Goal: Task Accomplishment & Management: Use online tool/utility

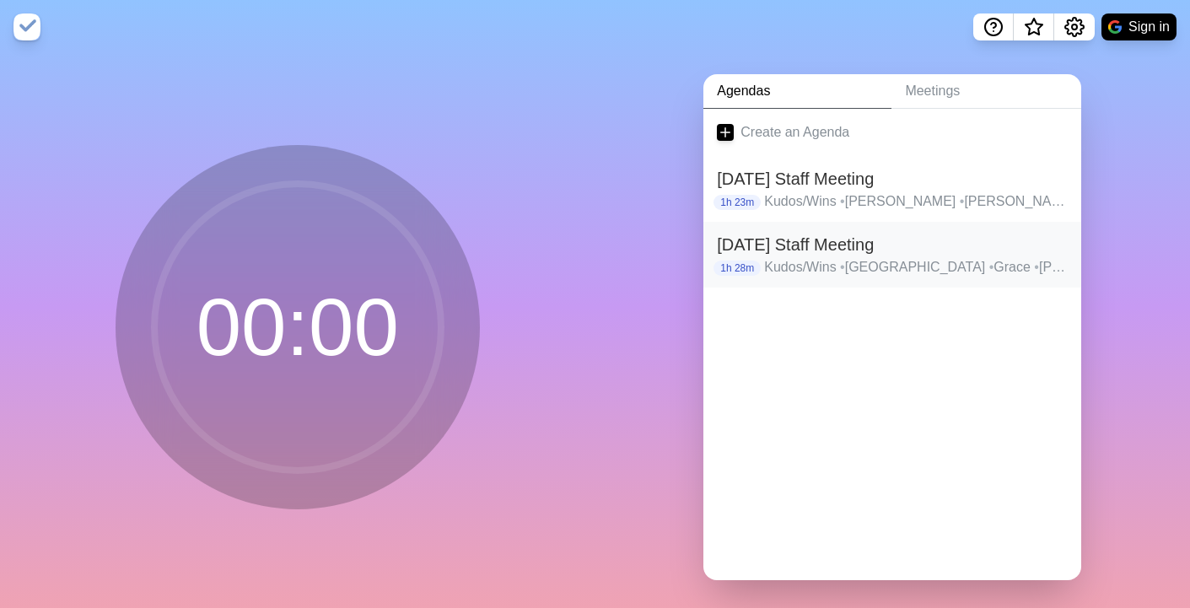
click at [786, 255] on h2 "[DATE] Staff Meeting" at bounding box center [892, 244] width 351 height 25
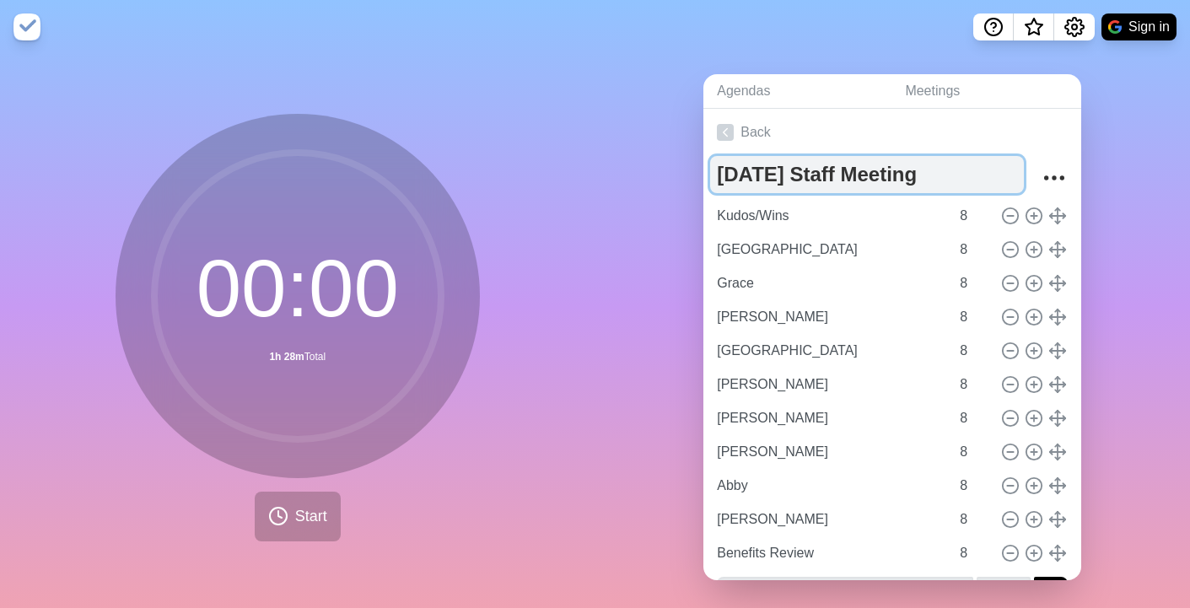
click at [779, 177] on textarea "[DATE] Staff Meeting" at bounding box center [867, 174] width 314 height 37
type textarea "[DATE] Staff Meeting"
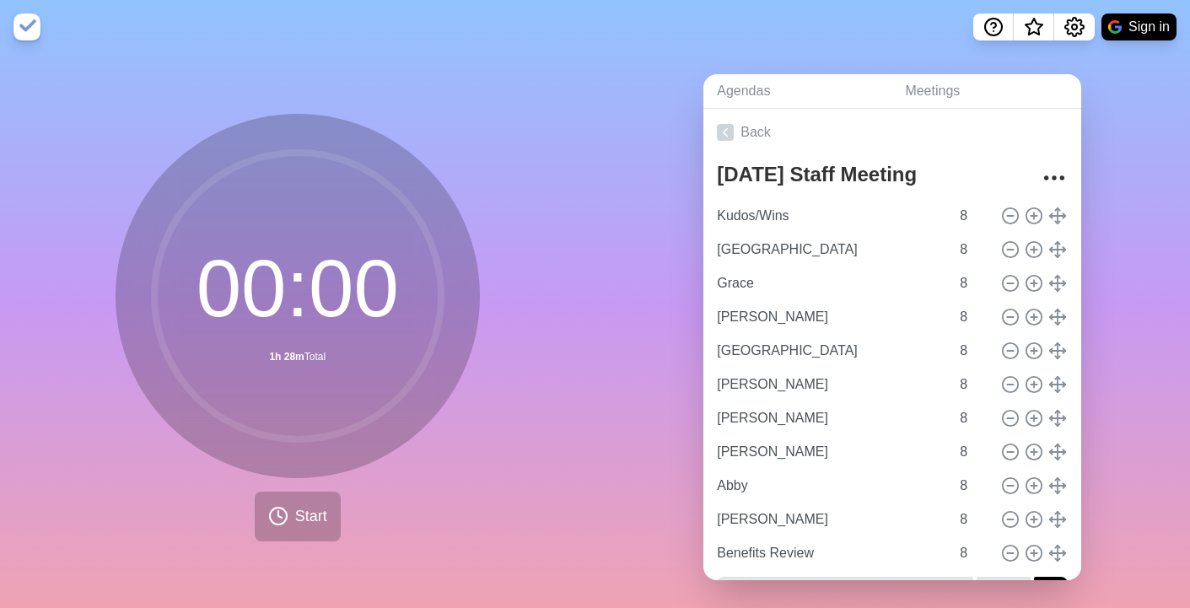
click at [645, 221] on div "Agendas Meetings Back [DATE] Staff Meeting Kudos/Wins 8 [GEOGRAPHIC_DATA] 8 Gra…" at bounding box center [894, 334] width 596 height 560
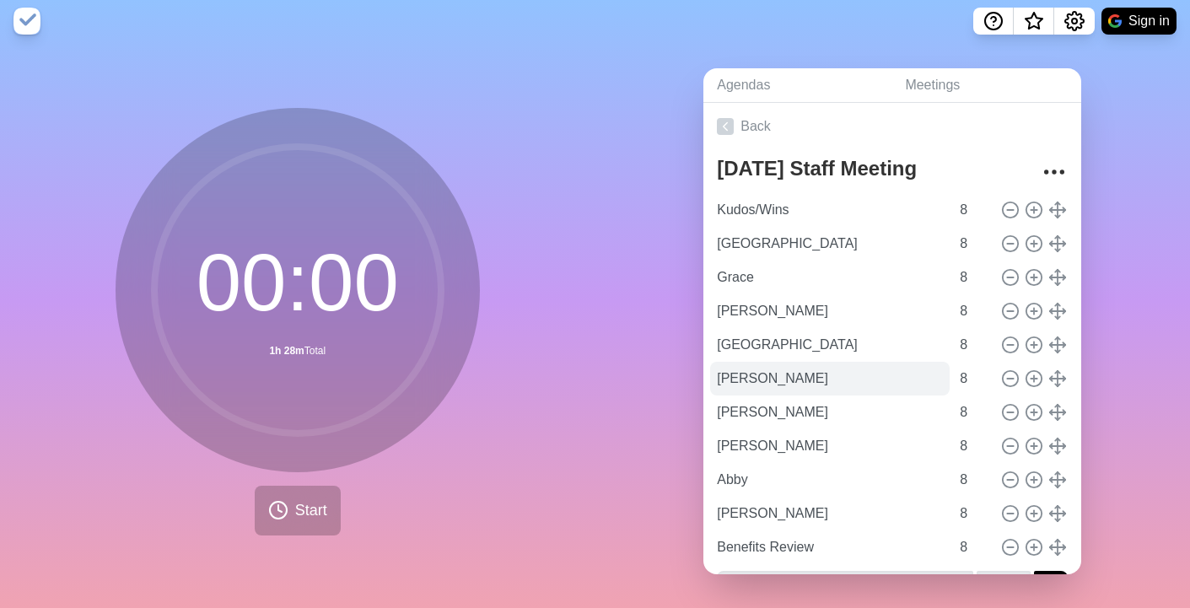
scroll to position [43, 0]
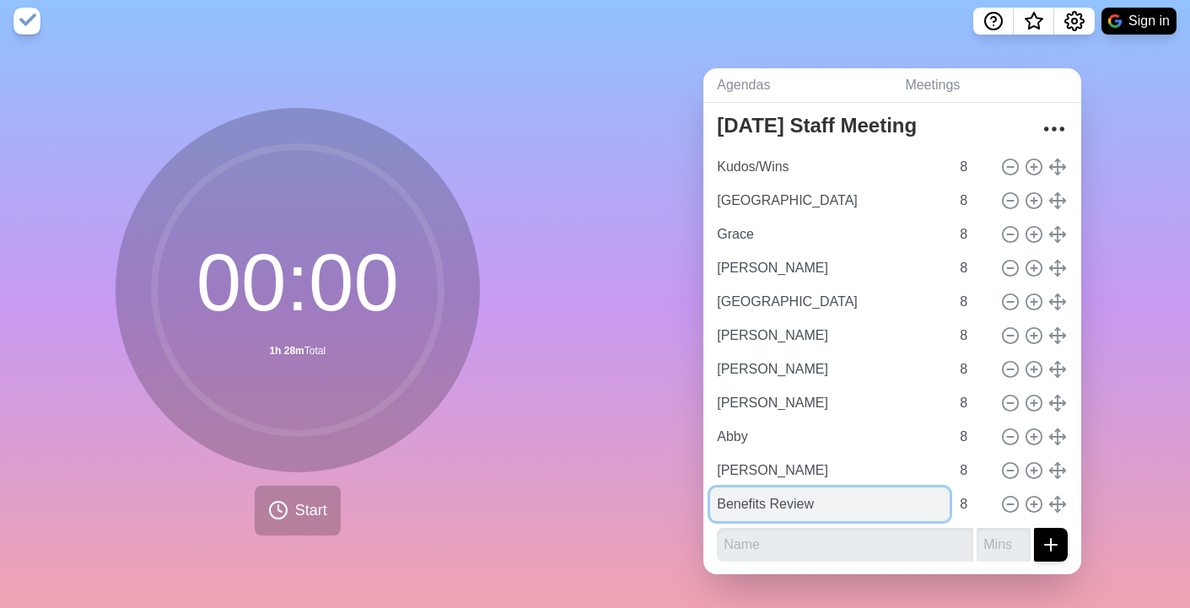
click at [755, 495] on input "Benefits Review" at bounding box center [830, 505] width 240 height 34
type input "Peyton"
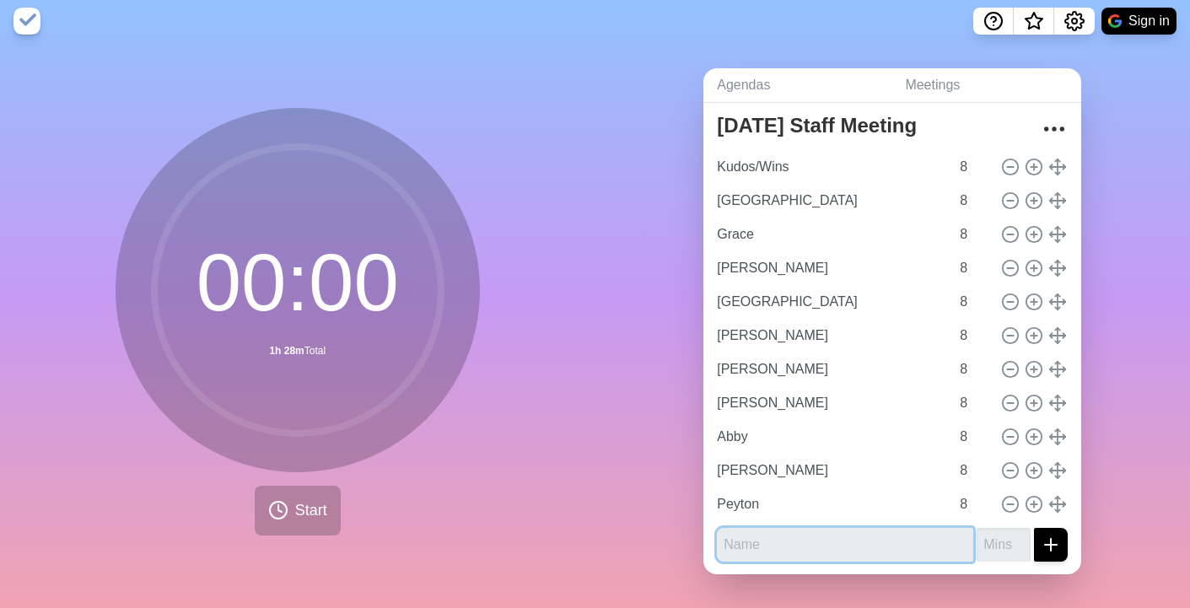
click at [771, 547] on input "text" at bounding box center [845, 545] width 256 height 34
type input "[PERSON_NAME]"
click at [1034, 528] on button "submit" at bounding box center [1051, 545] width 34 height 34
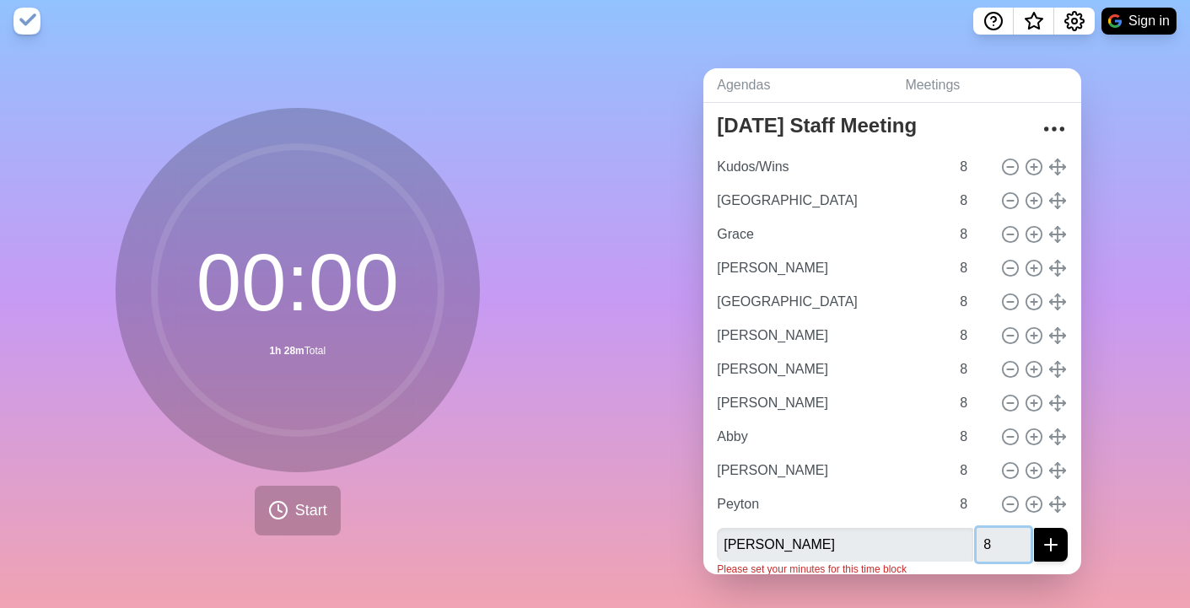
type input "8"
click at [1034, 528] on button "submit" at bounding box center [1051, 545] width 34 height 34
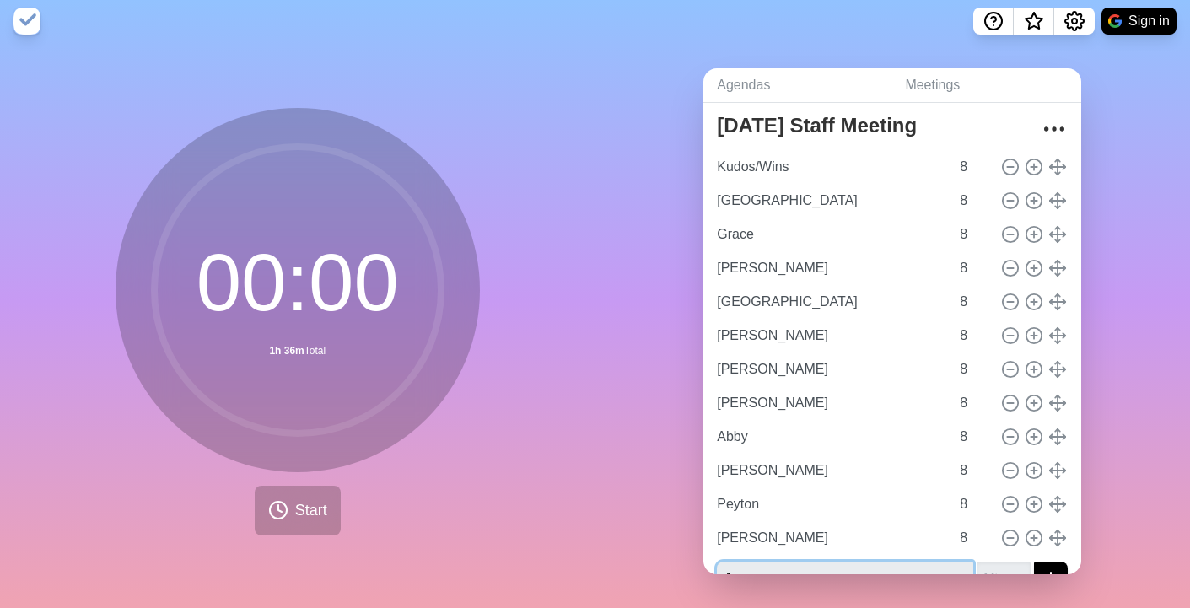
scroll to position [54, 0]
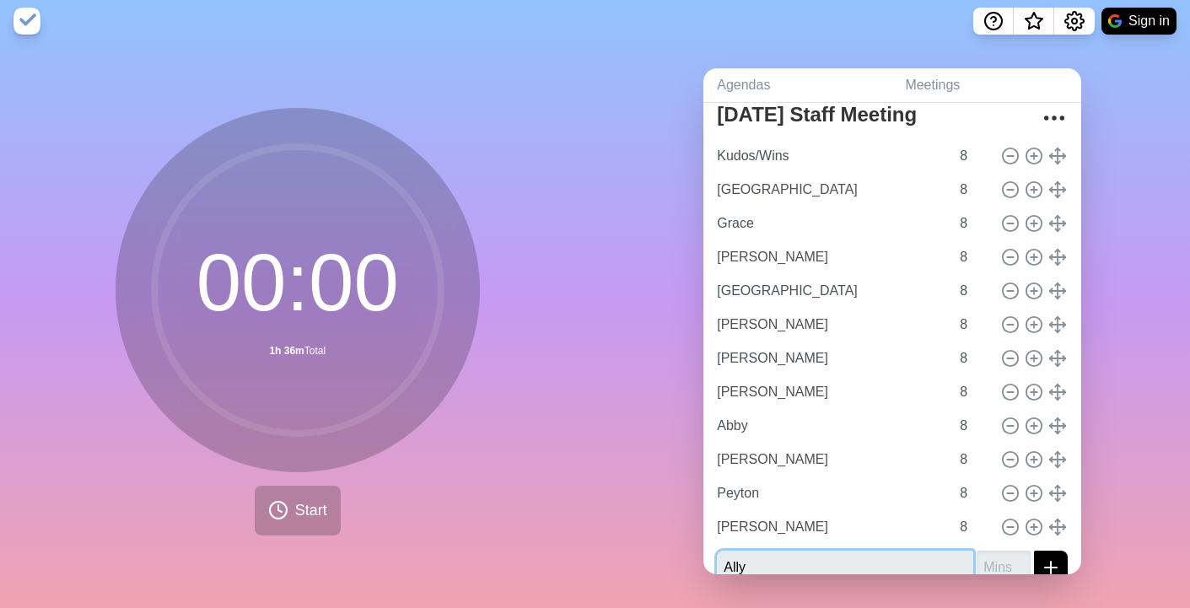
type input "Ally"
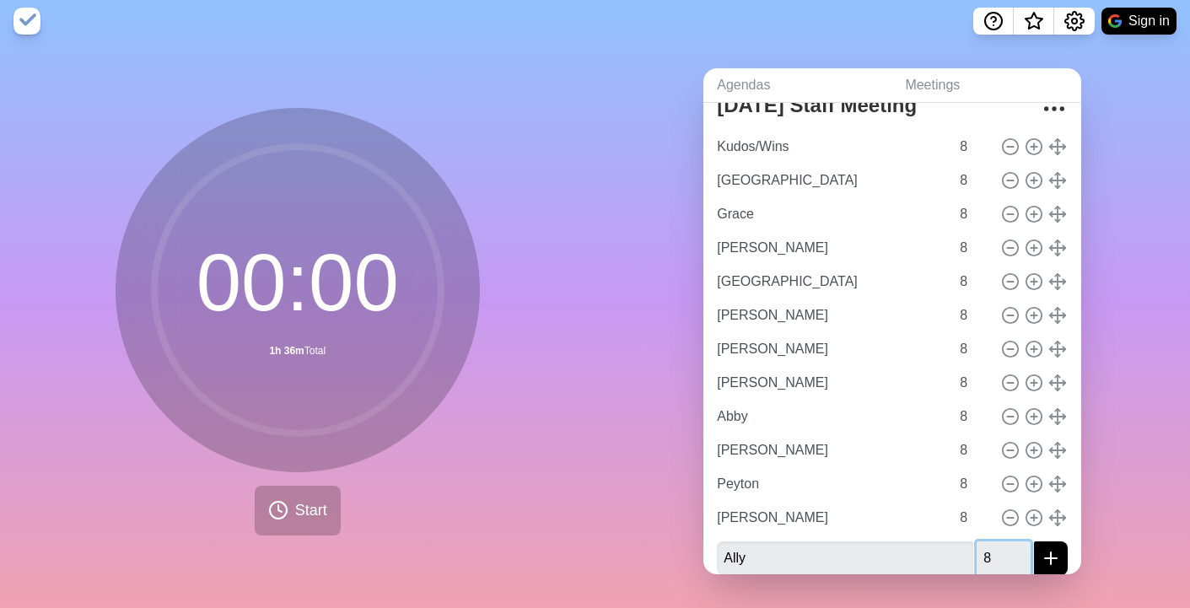
type input "8"
click at [1034, 542] on button "submit" at bounding box center [1051, 559] width 34 height 34
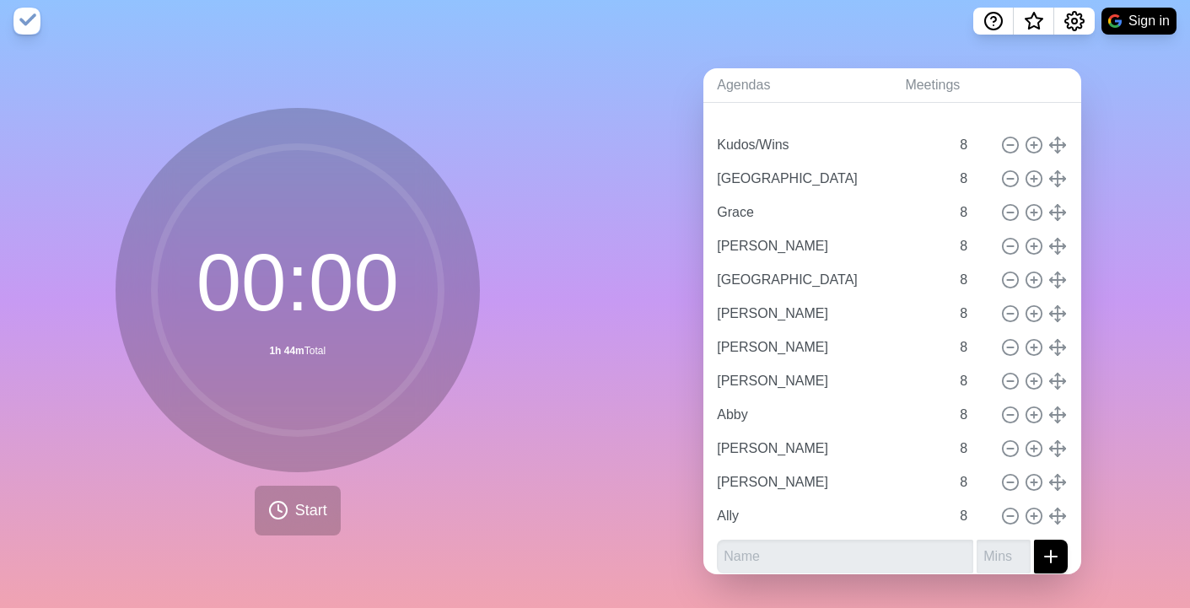
scroll to position [52, 0]
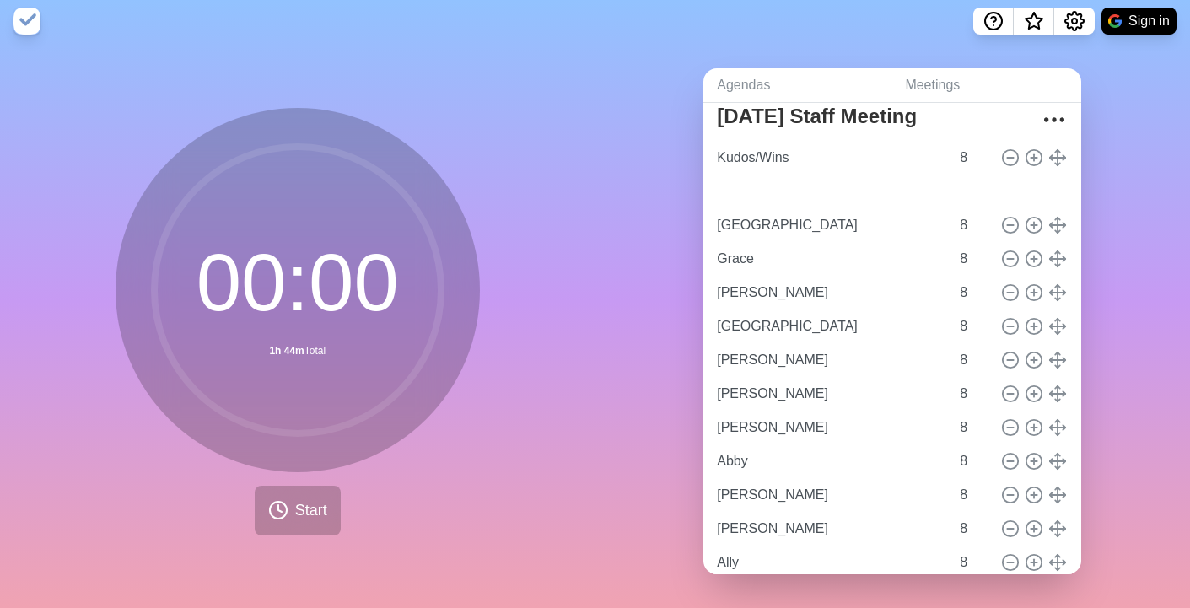
type input "Peyton"
type input "[GEOGRAPHIC_DATA]"
type input "Grace"
type input "[PERSON_NAME]"
type input "[GEOGRAPHIC_DATA]"
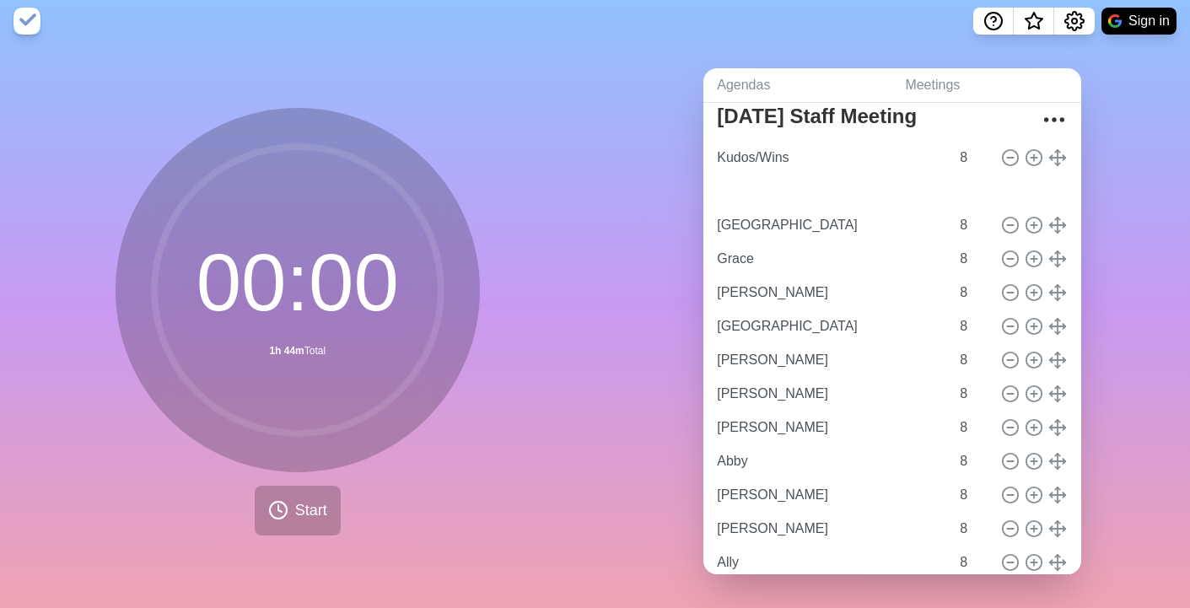
type input "[PERSON_NAME]"
type input "Abby"
type input "[PERSON_NAME]"
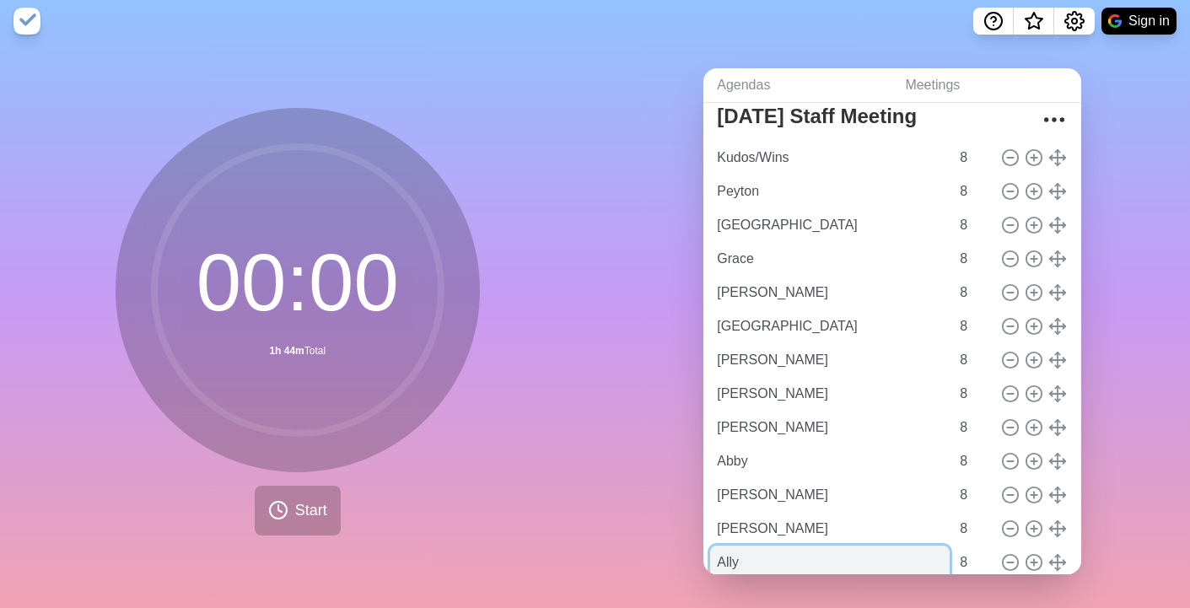
click at [748, 569] on input "Ally" at bounding box center [830, 563] width 240 height 34
type input "Ally Intro"
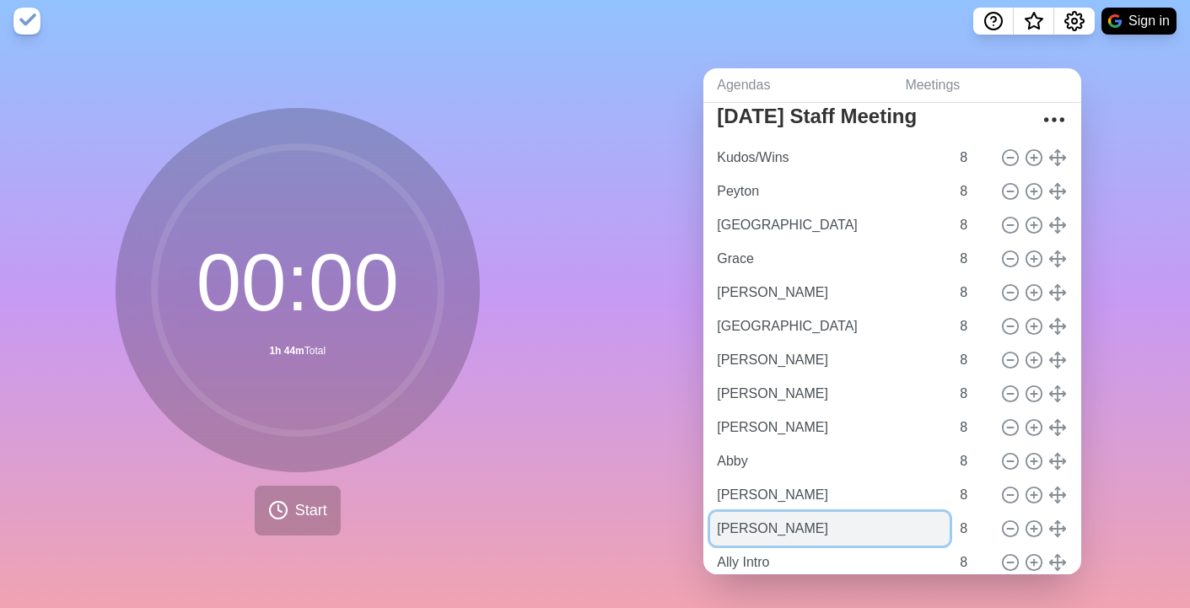
click at [800, 537] on input "[PERSON_NAME]" at bounding box center [830, 529] width 240 height 34
type input "[PERSON_NAME] Intro"
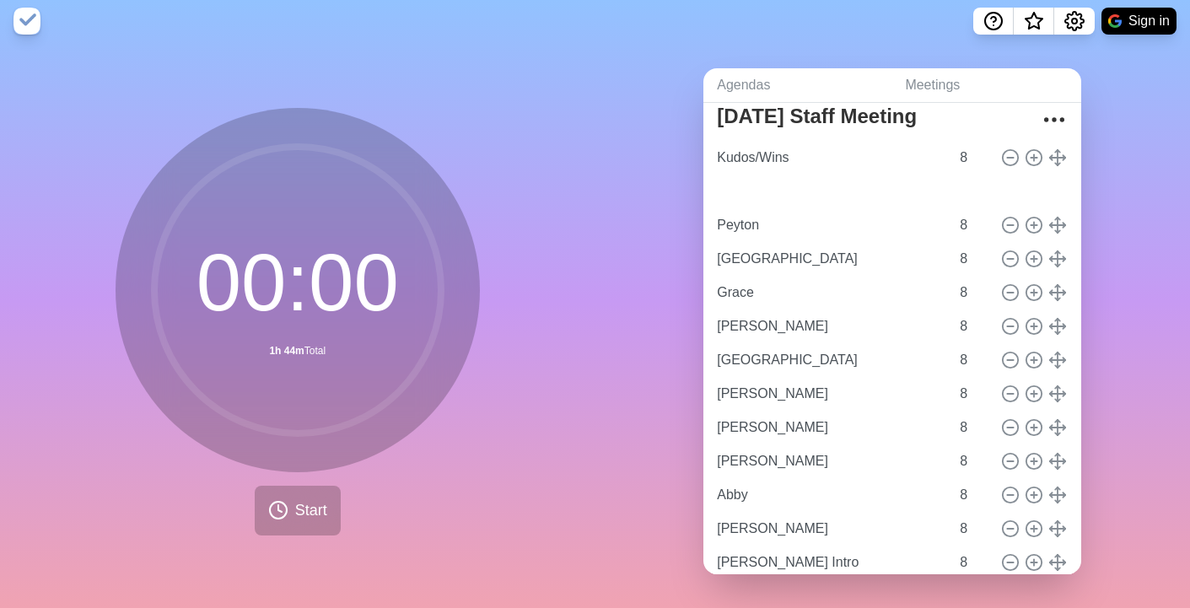
type input "Ally Intro"
type input "Peyton"
type input "[GEOGRAPHIC_DATA]"
type input "Grace"
type input "[PERSON_NAME]"
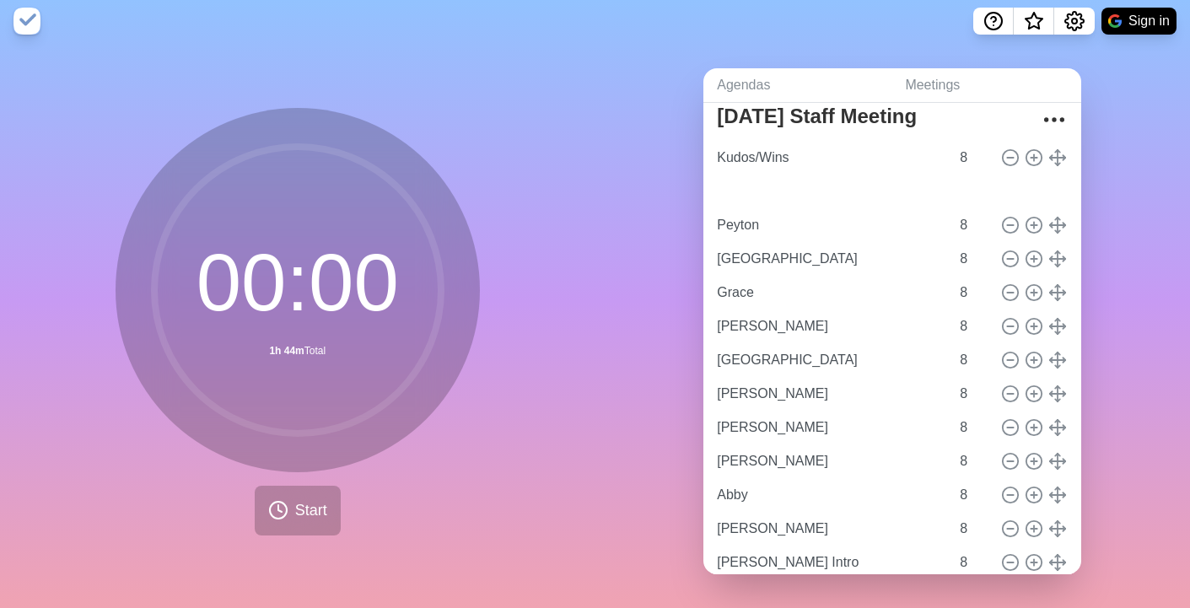
type input "[GEOGRAPHIC_DATA]"
type input "[PERSON_NAME]"
type input "Abby"
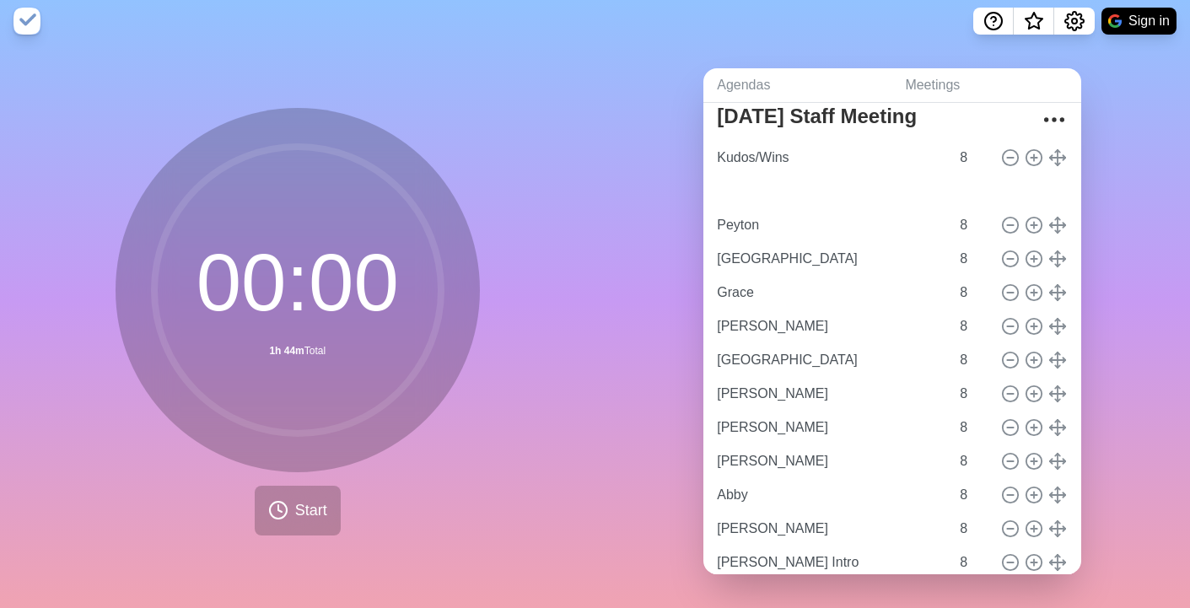
type input "[PERSON_NAME]"
type input "[PERSON_NAME] Intro"
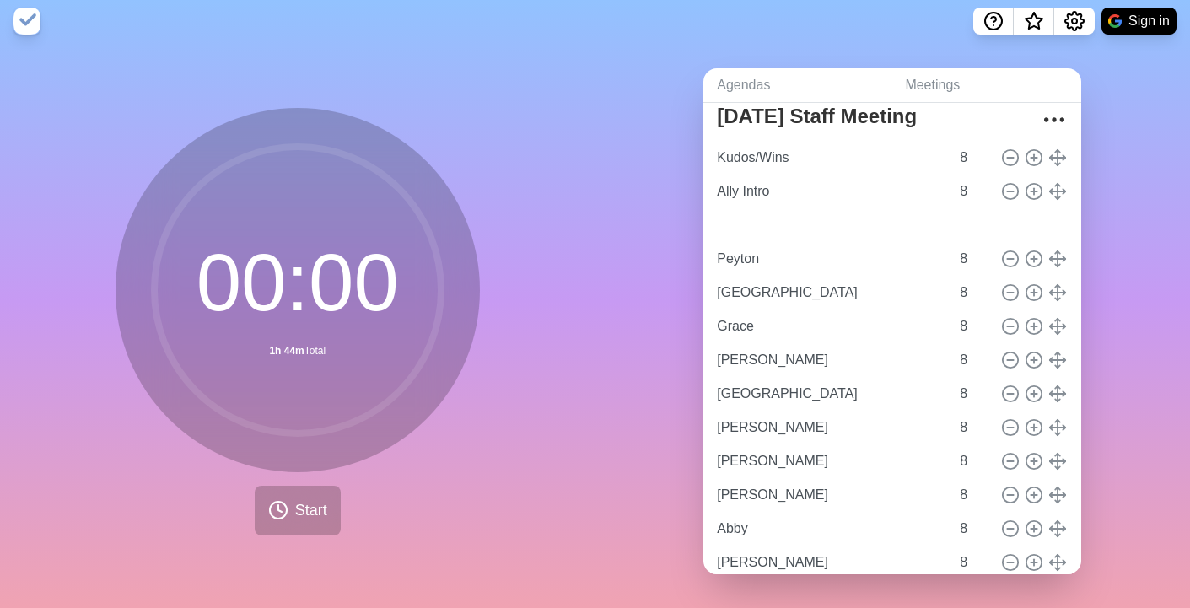
type input "[PERSON_NAME] Intro"
type input "Peyton"
type input "[GEOGRAPHIC_DATA]"
type input "Grace"
type input "[PERSON_NAME]"
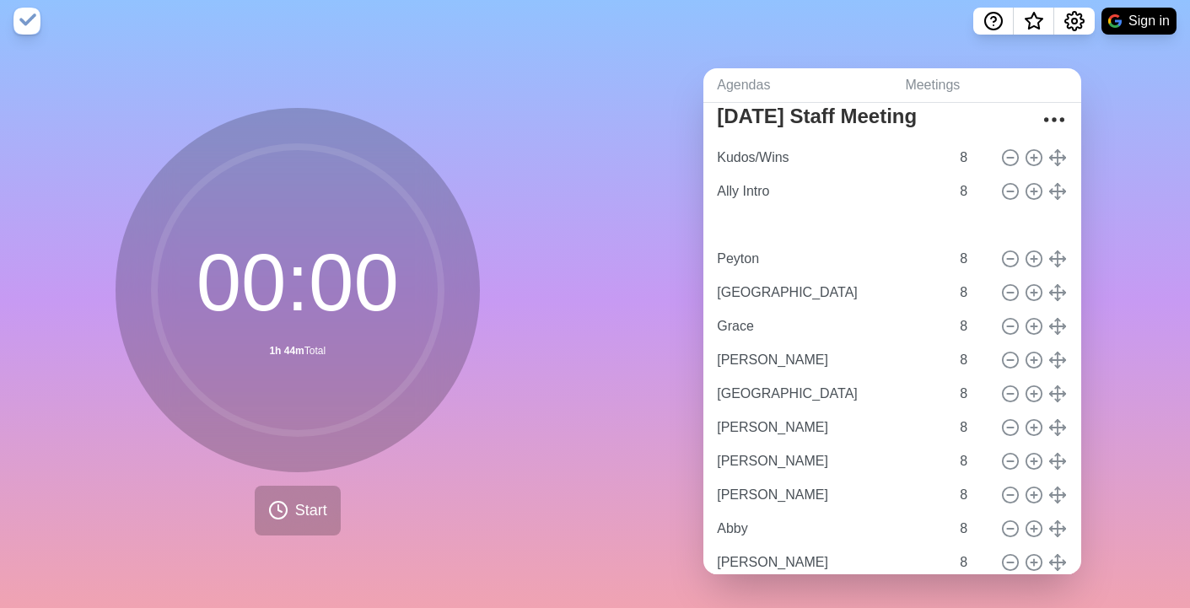
type input "[GEOGRAPHIC_DATA]"
type input "[PERSON_NAME]"
type input "Abby"
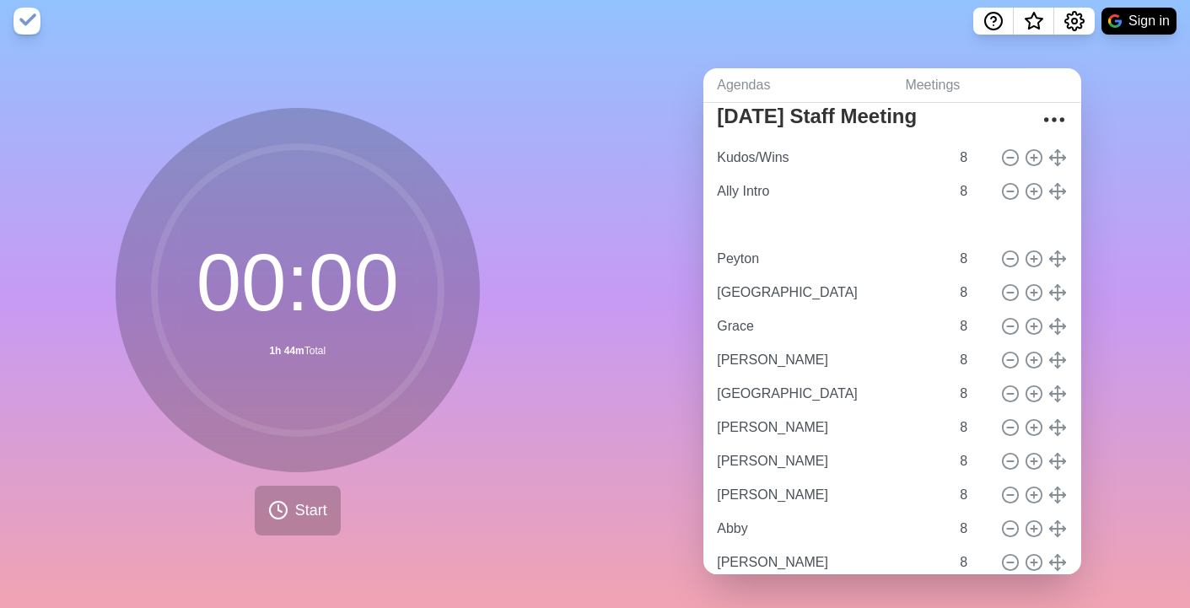
type input "[PERSON_NAME]"
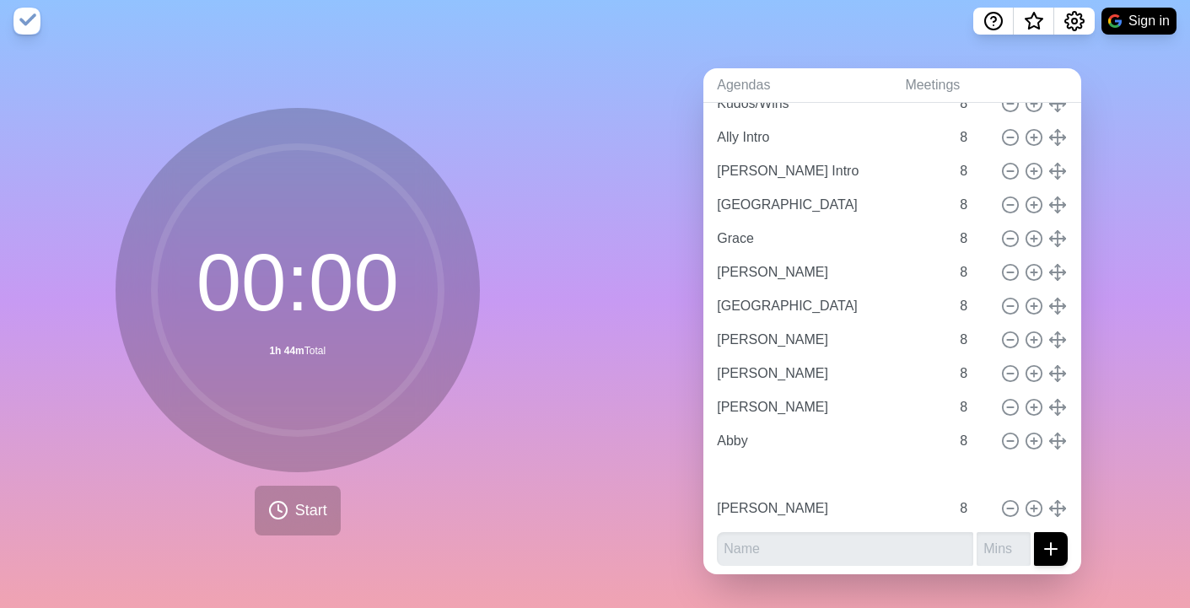
scroll to position [107, 0]
type input "Grace"
type input "[PERSON_NAME]"
type input "[GEOGRAPHIC_DATA]"
type input "[PERSON_NAME]"
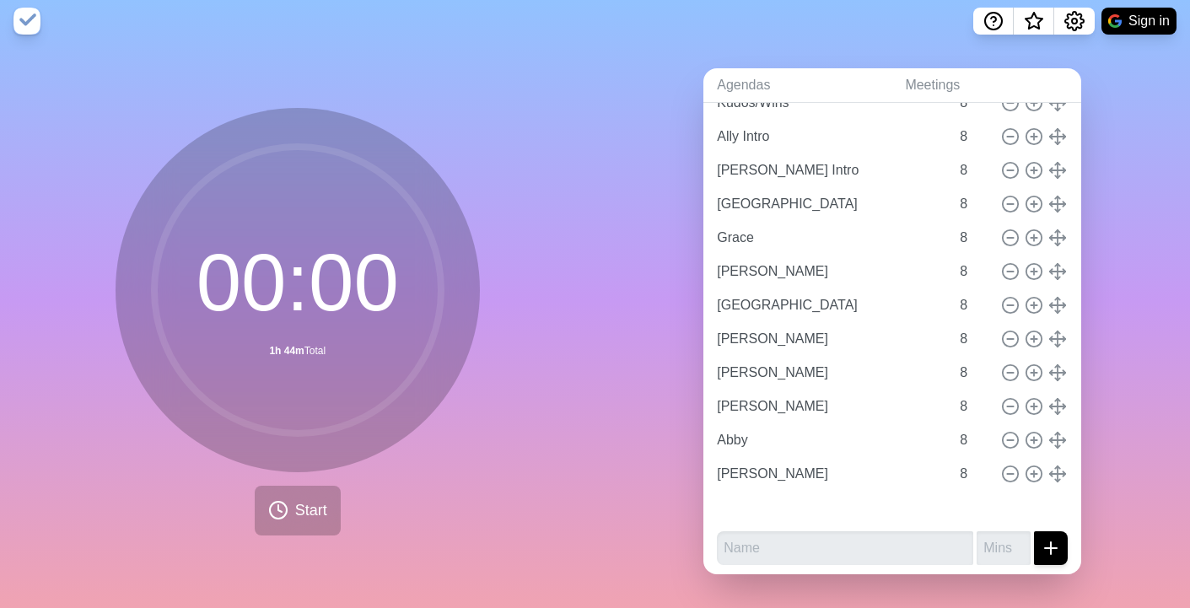
type input "[PERSON_NAME]"
type input "Abby"
type input "[PERSON_NAME]"
type input "Peyton"
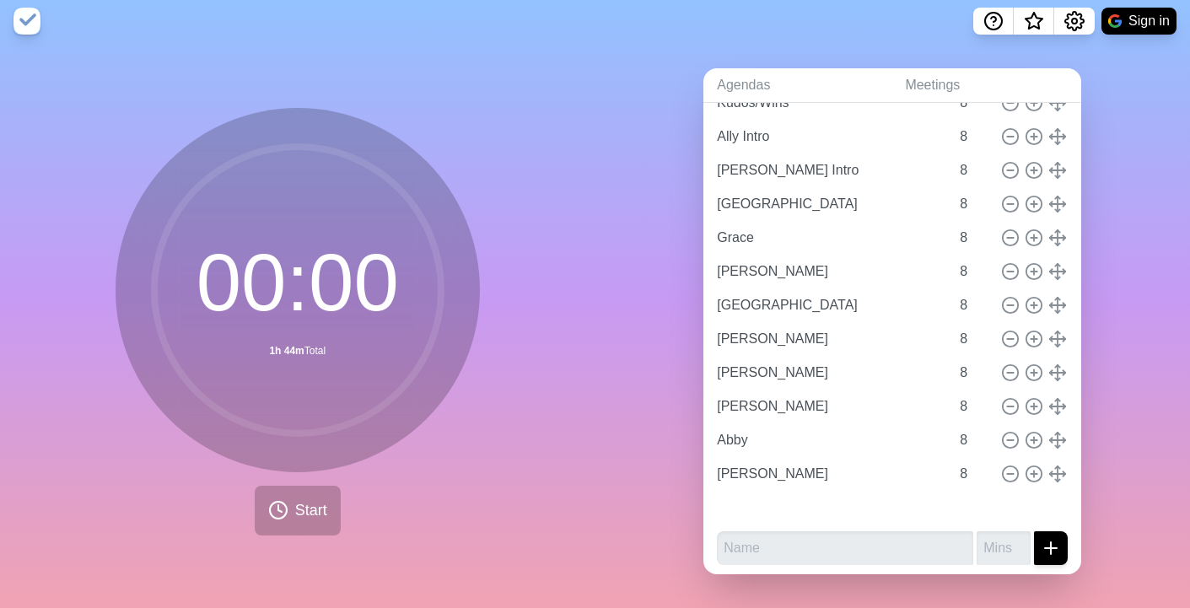
type input "[GEOGRAPHIC_DATA]"
click at [1008, 370] on icon at bounding box center [1010, 373] width 19 height 19
type input "[PERSON_NAME]"
type input "Abby"
type input "[PERSON_NAME]"
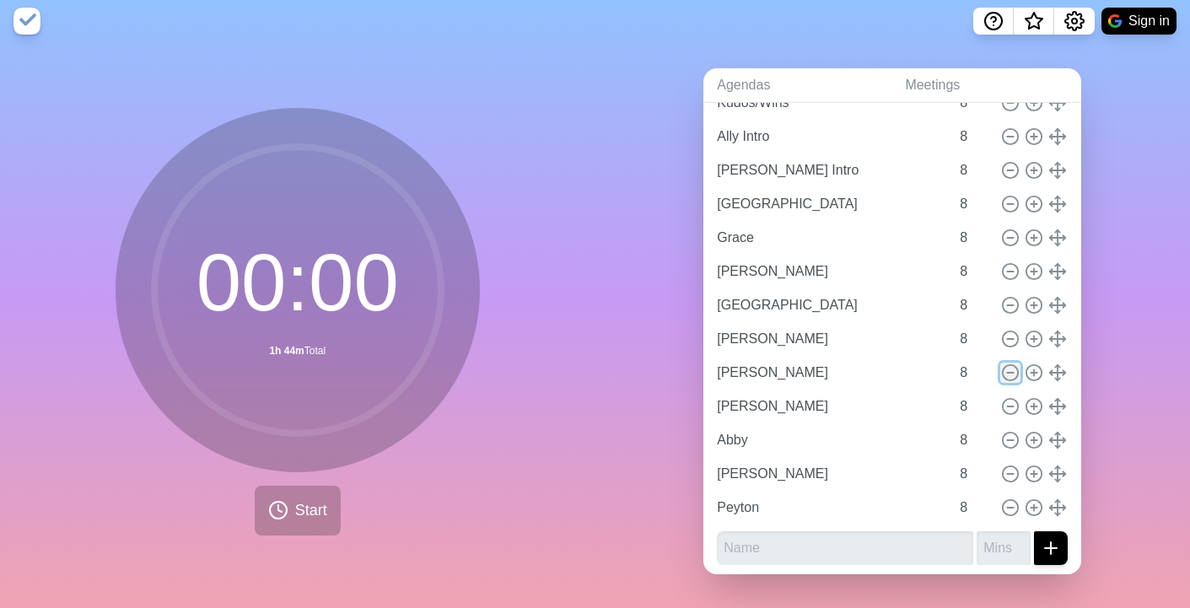
type input "Peyton"
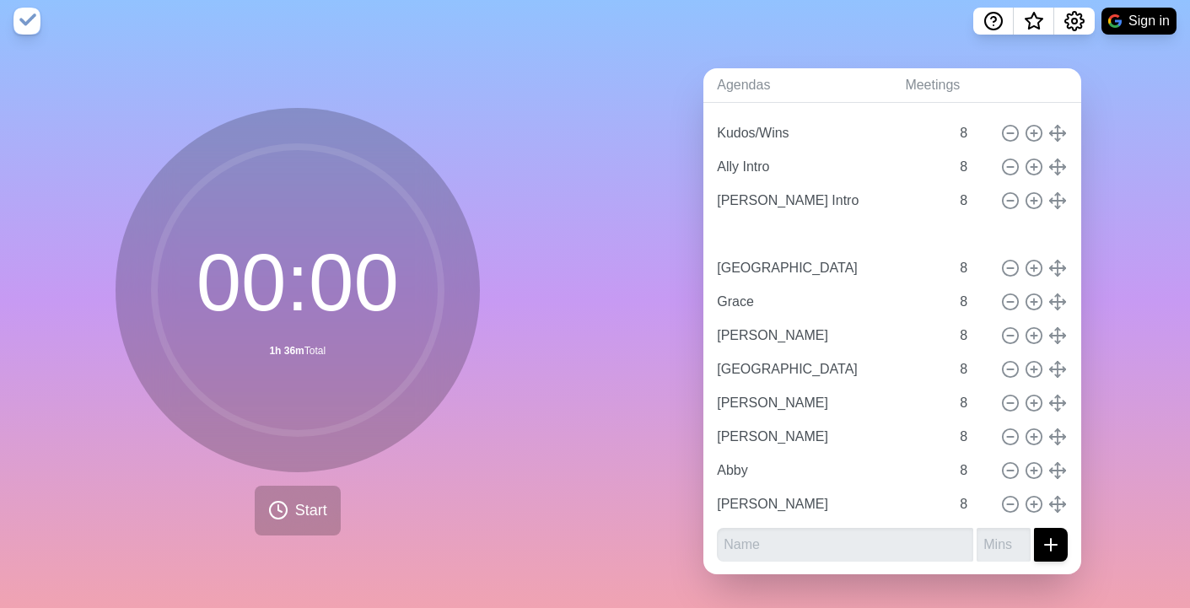
type input "Peyton"
type input "[GEOGRAPHIC_DATA]"
type input "Grace"
type input "[PERSON_NAME]"
type input "[GEOGRAPHIC_DATA]"
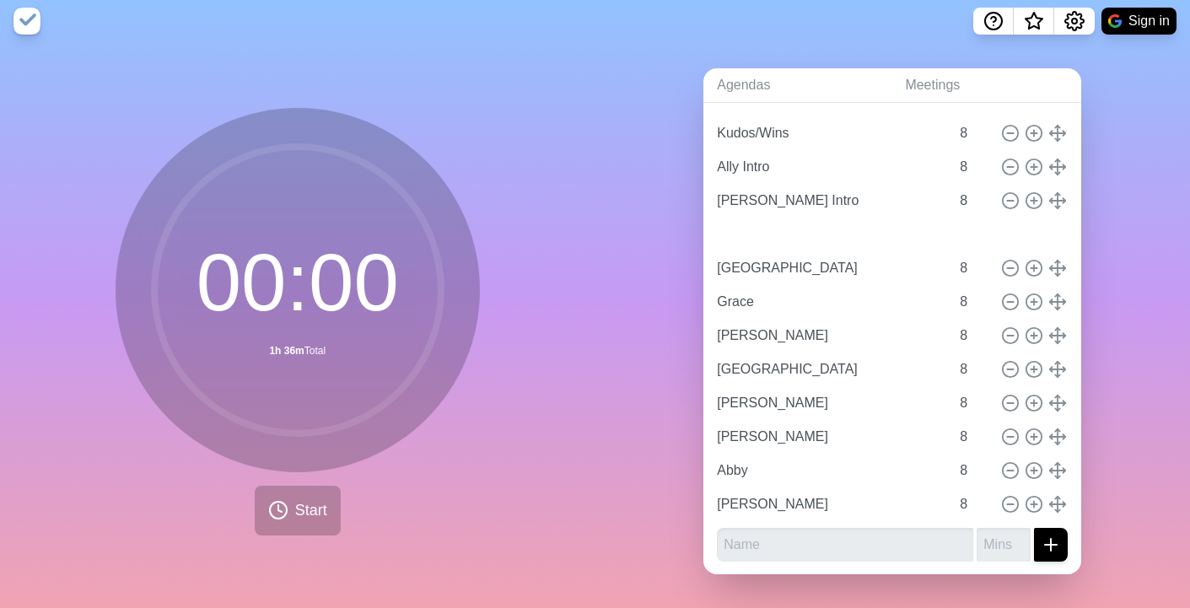
type input "[PERSON_NAME]"
type input "Abby"
type input "[PERSON_NAME]"
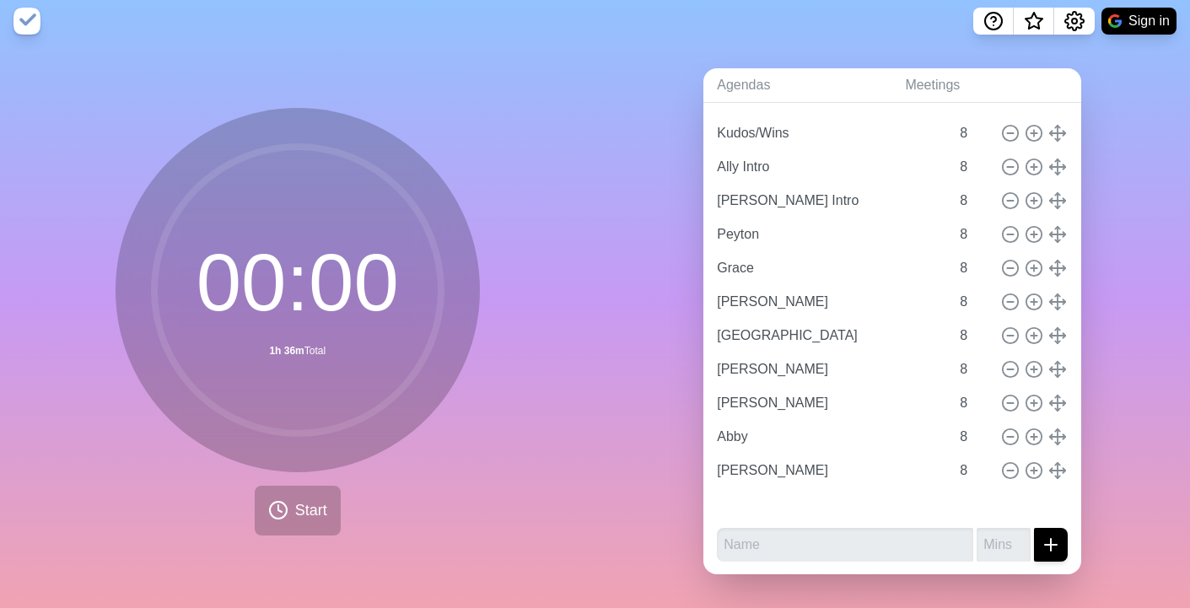
type input "[PERSON_NAME]"
type input "[GEOGRAPHIC_DATA]"
type input "[PERSON_NAME]"
type input "Abby"
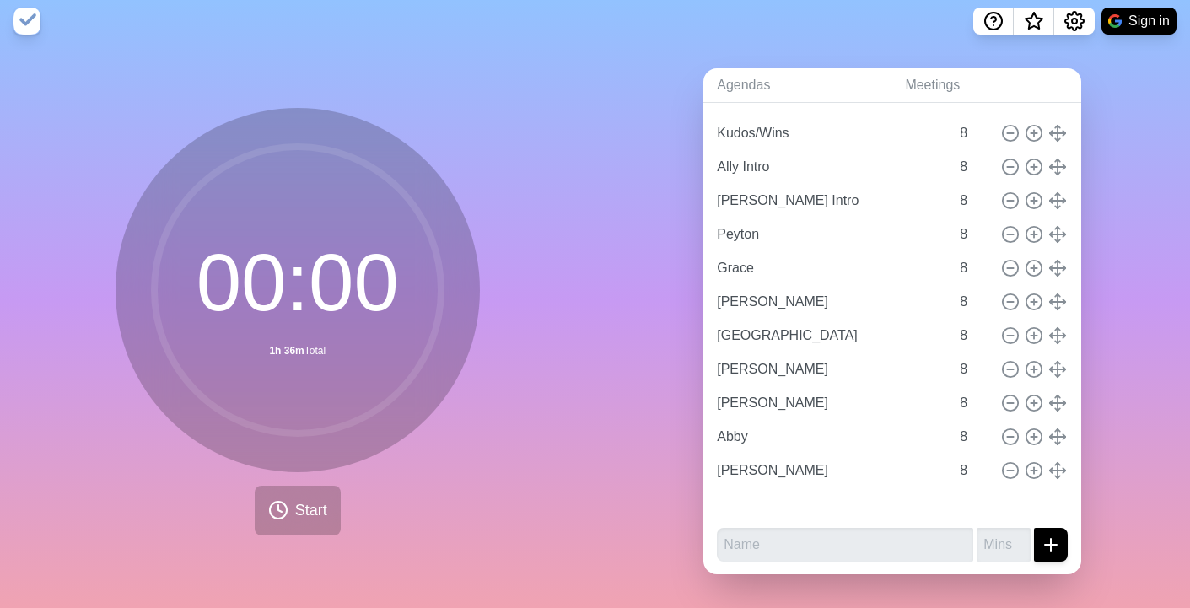
type input "[PERSON_NAME]"
type input "[GEOGRAPHIC_DATA]"
type input "Grace"
type input "7"
click at [988, 138] on input "7" at bounding box center [973, 133] width 40 height 34
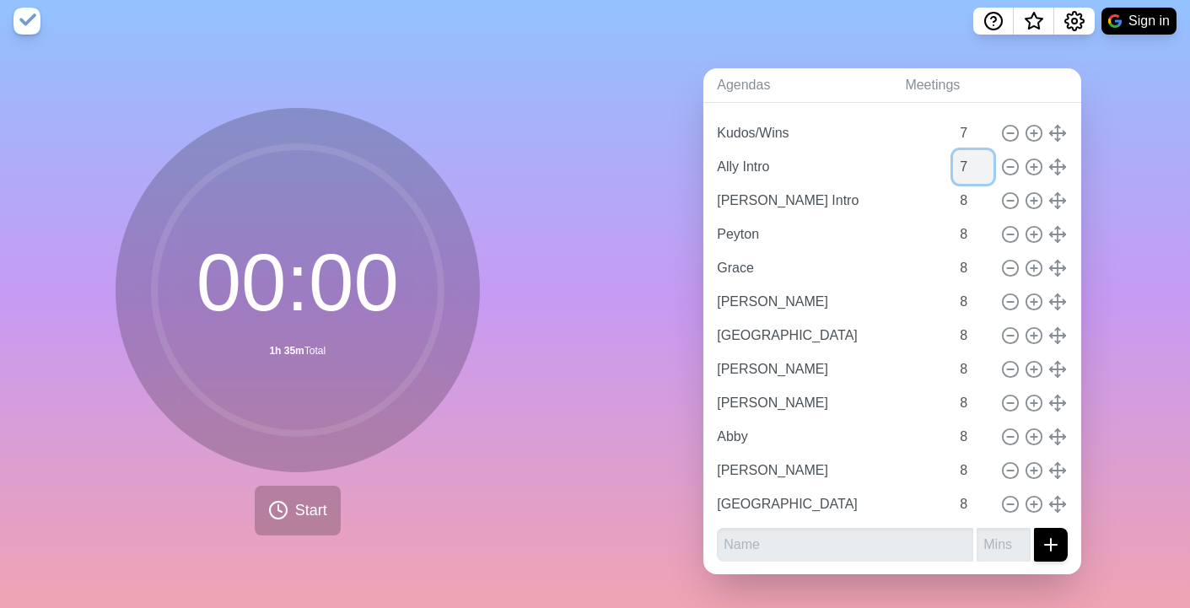
type input "7"
click at [987, 170] on input "7" at bounding box center [973, 167] width 40 height 34
type input "7"
click at [986, 207] on input "7" at bounding box center [973, 201] width 40 height 34
type input "7"
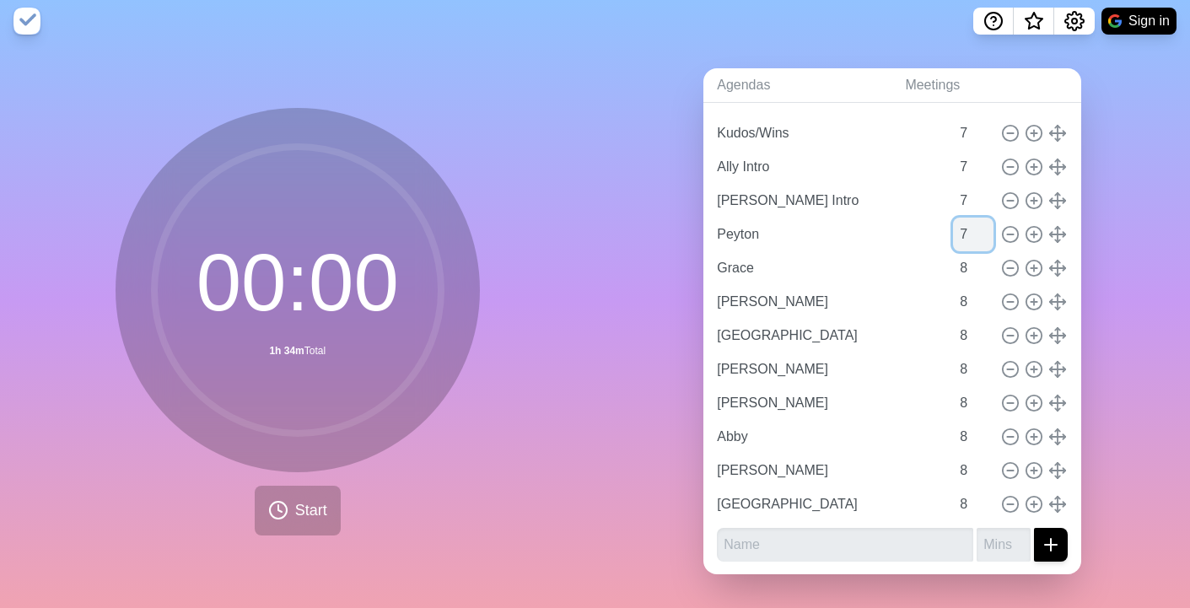
click at [986, 237] on input "7" at bounding box center [973, 235] width 40 height 34
type input "7"
click at [987, 273] on input "7" at bounding box center [973, 268] width 40 height 34
type input "7"
click at [987, 305] on input "7" at bounding box center [973, 302] width 40 height 34
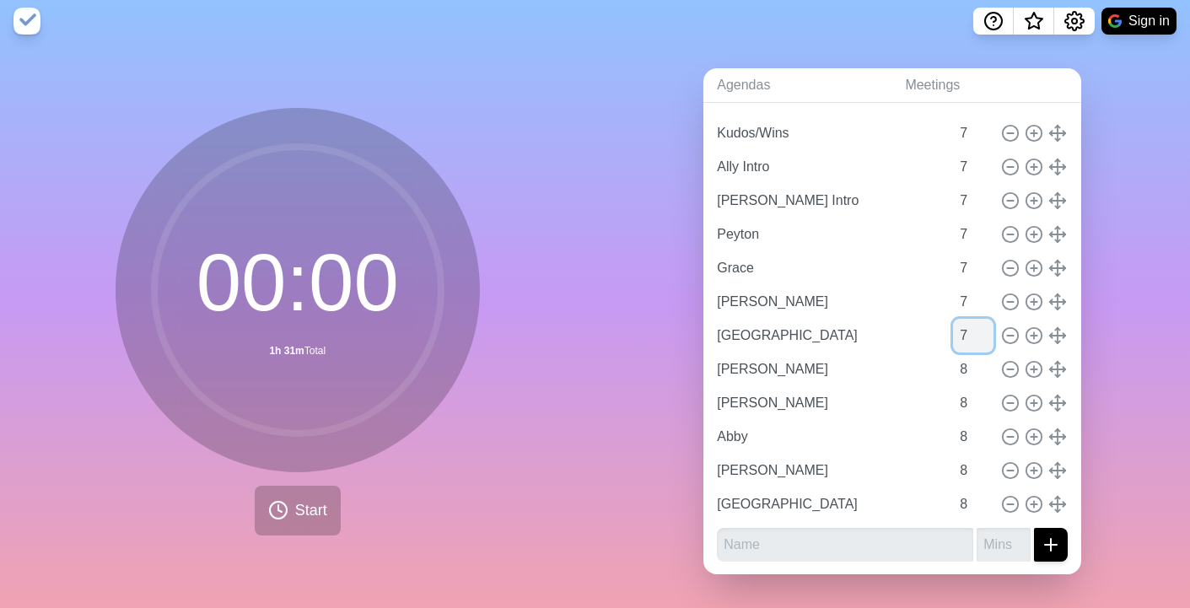
type input "7"
click at [985, 343] on input "7" at bounding box center [973, 336] width 40 height 34
type input "7"
click at [987, 375] on input "7" at bounding box center [973, 370] width 40 height 34
type input "7"
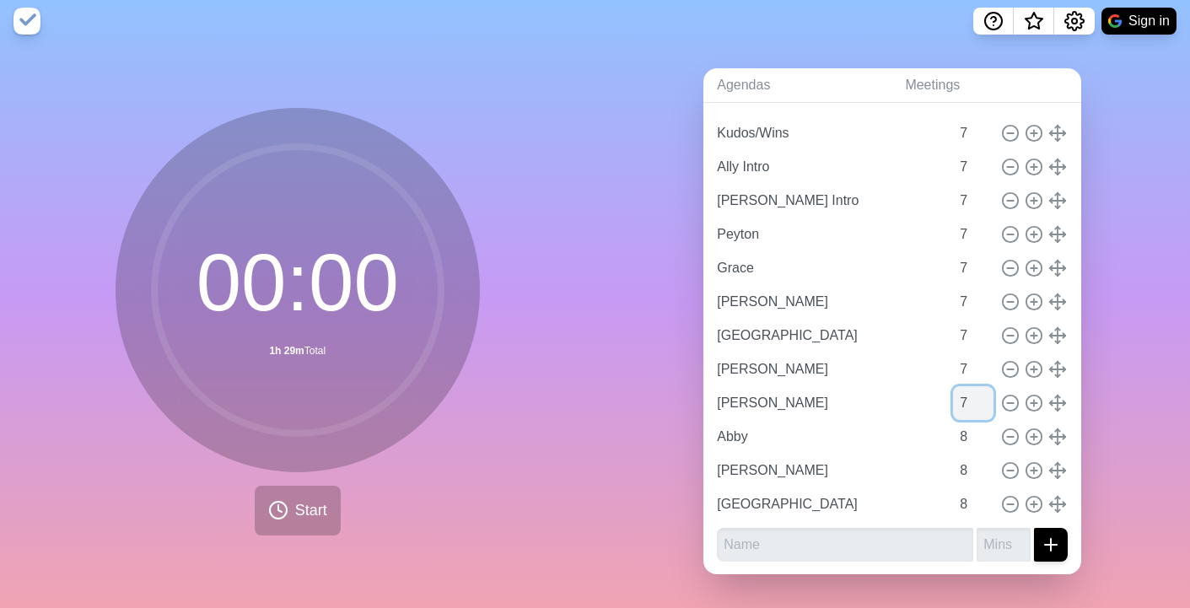
click at [986, 408] on input "7" at bounding box center [973, 403] width 40 height 34
type input "7"
click at [989, 439] on input "7" at bounding box center [973, 437] width 40 height 34
type input "7"
click at [988, 477] on input "7" at bounding box center [973, 471] width 40 height 34
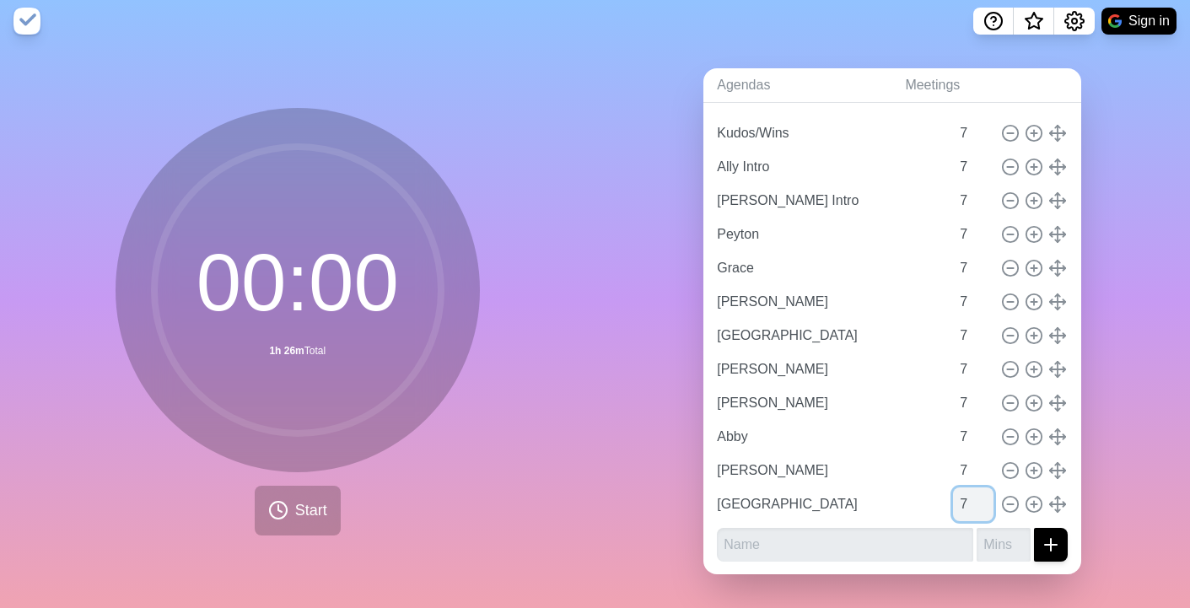
type input "7"
click at [989, 510] on input "7" at bounding box center [973, 505] width 40 height 34
click at [660, 371] on div "Agendas Meetings Back [DATE] Staff Meeting Kudos/Wins 7 Ally Intro 7 [PERSON_NA…" at bounding box center [894, 328] width 596 height 560
click at [969, 239] on input "7" at bounding box center [973, 235] width 40 height 34
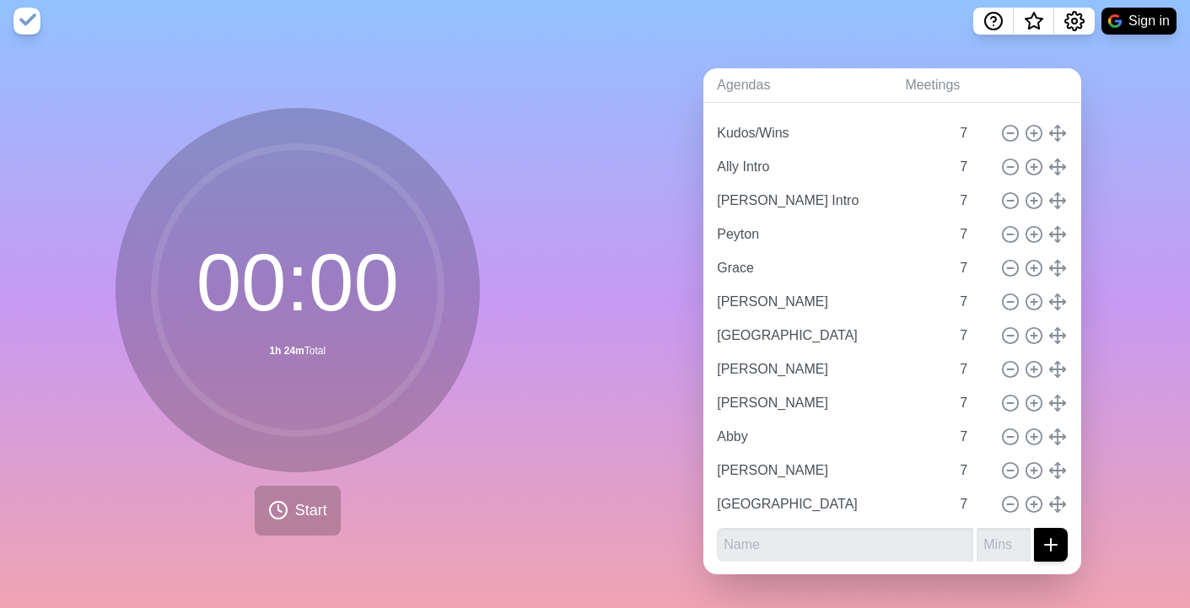
click at [672, 152] on div "Agendas Meetings Back [DATE] Staff Meeting Kudos/Wins 7 Ally Intro 7 [PERSON_NA…" at bounding box center [894, 328] width 596 height 560
